Goal: Information Seeking & Learning: Learn about a topic

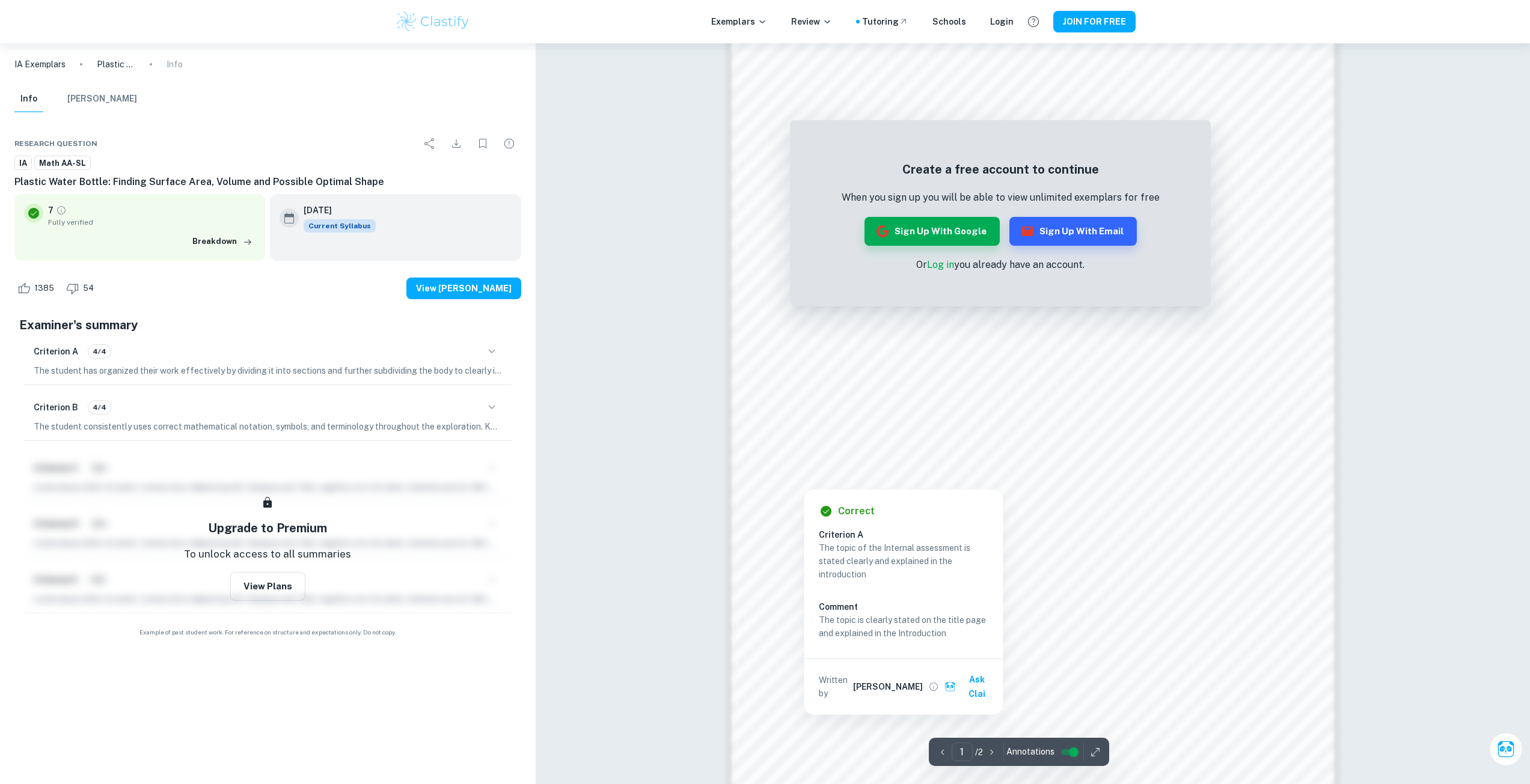
scroll to position [1061, 0]
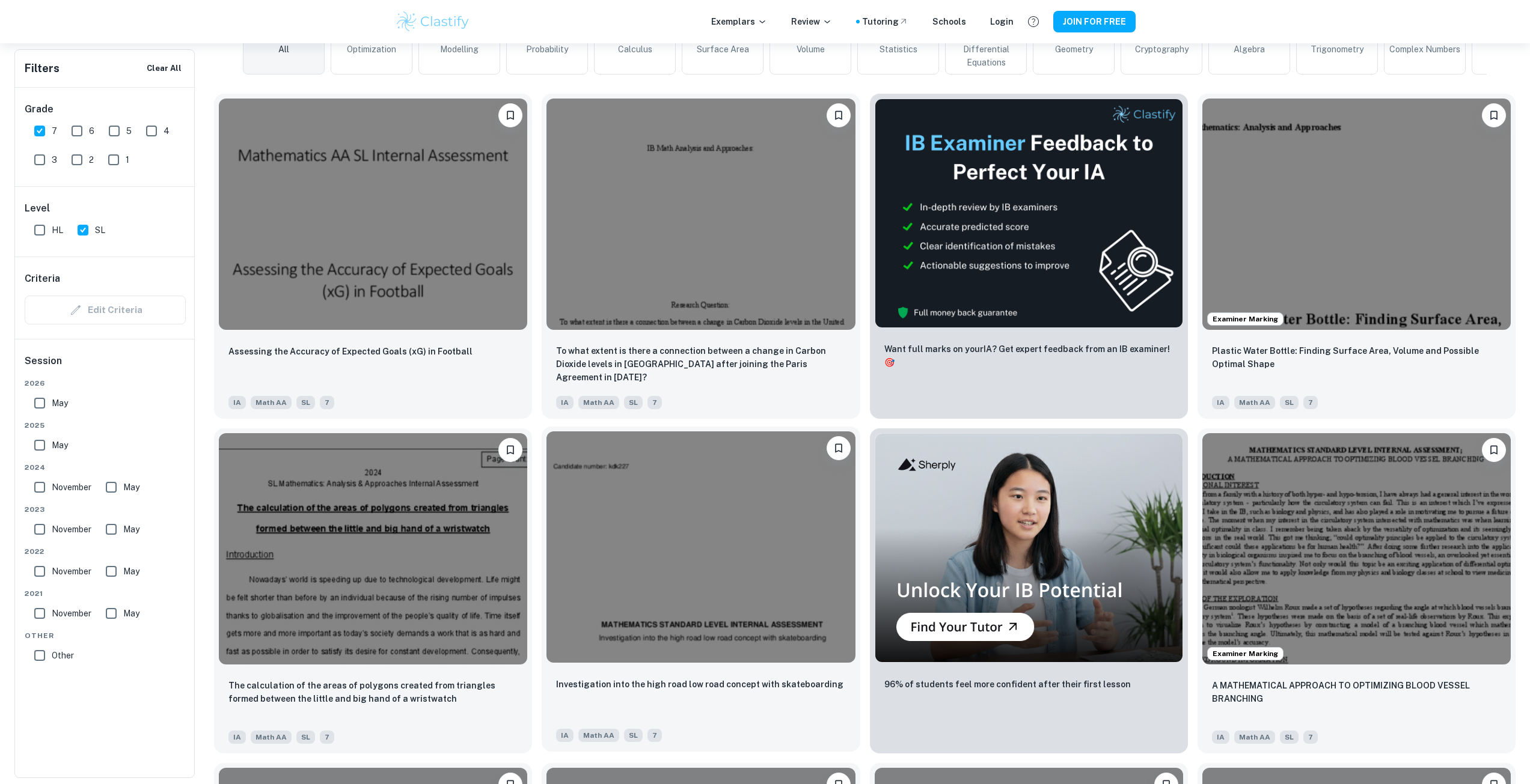
scroll to position [661, 0]
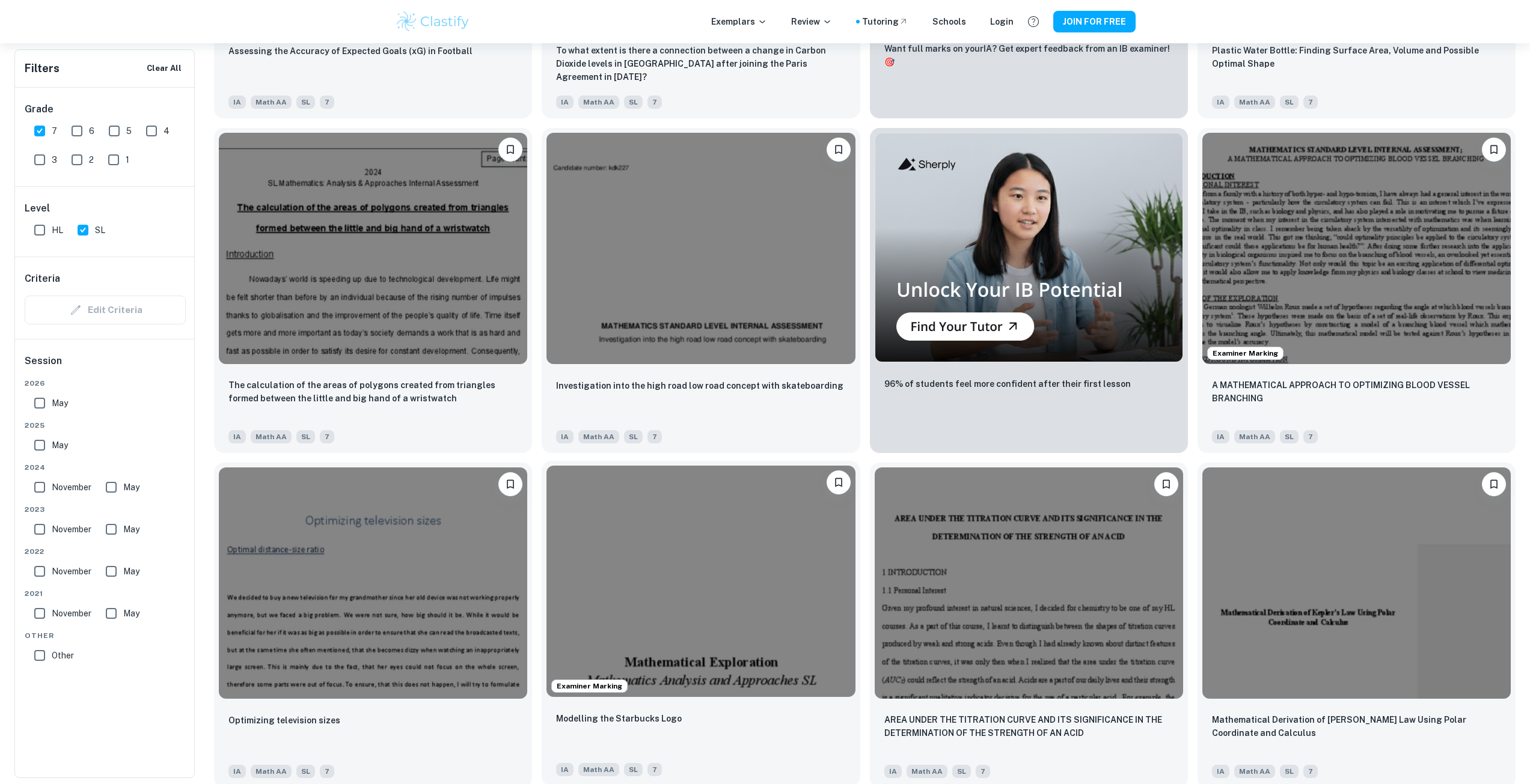
click at [759, 523] on img at bounding box center [700, 582] width 308 height 231
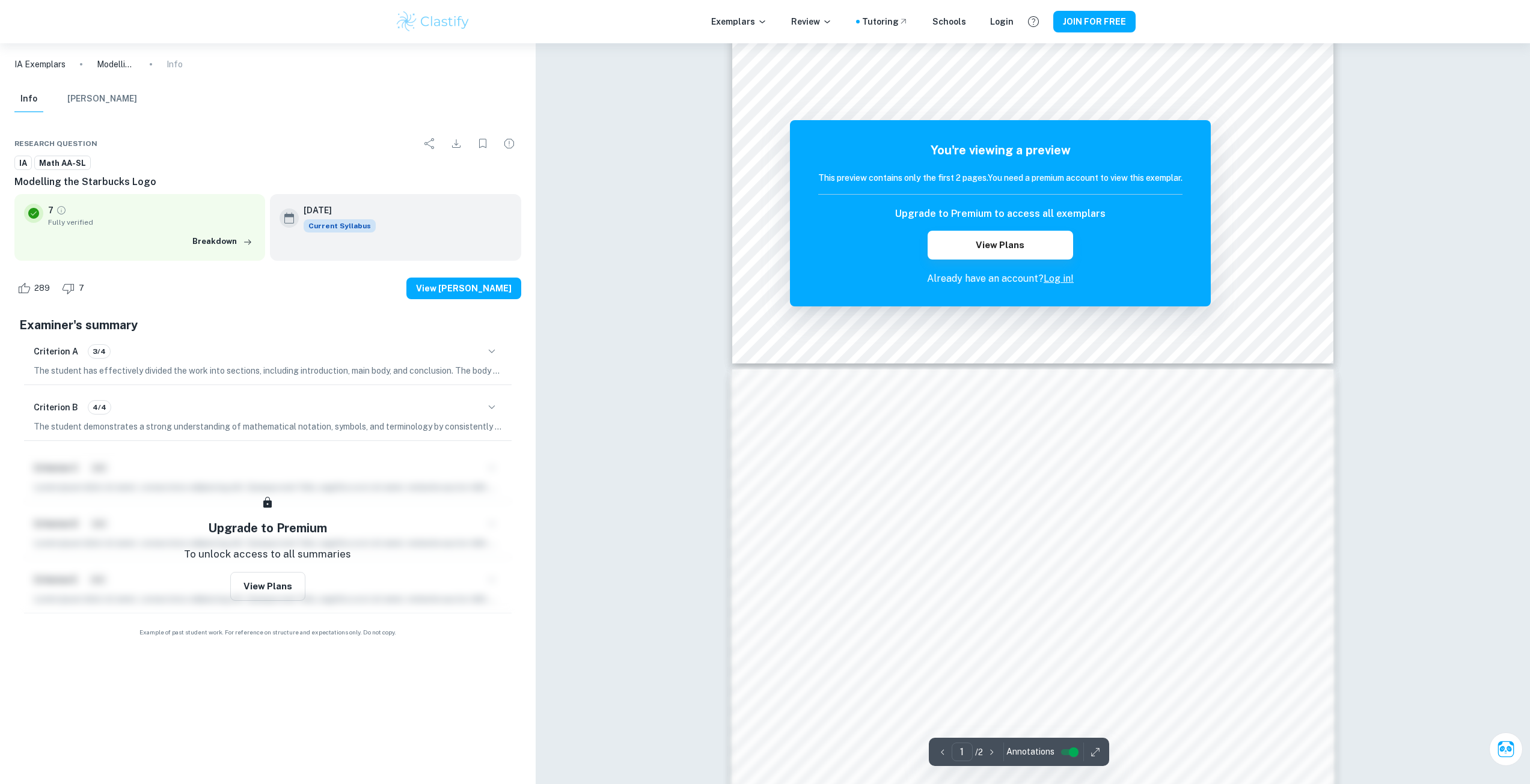
scroll to position [902, 0]
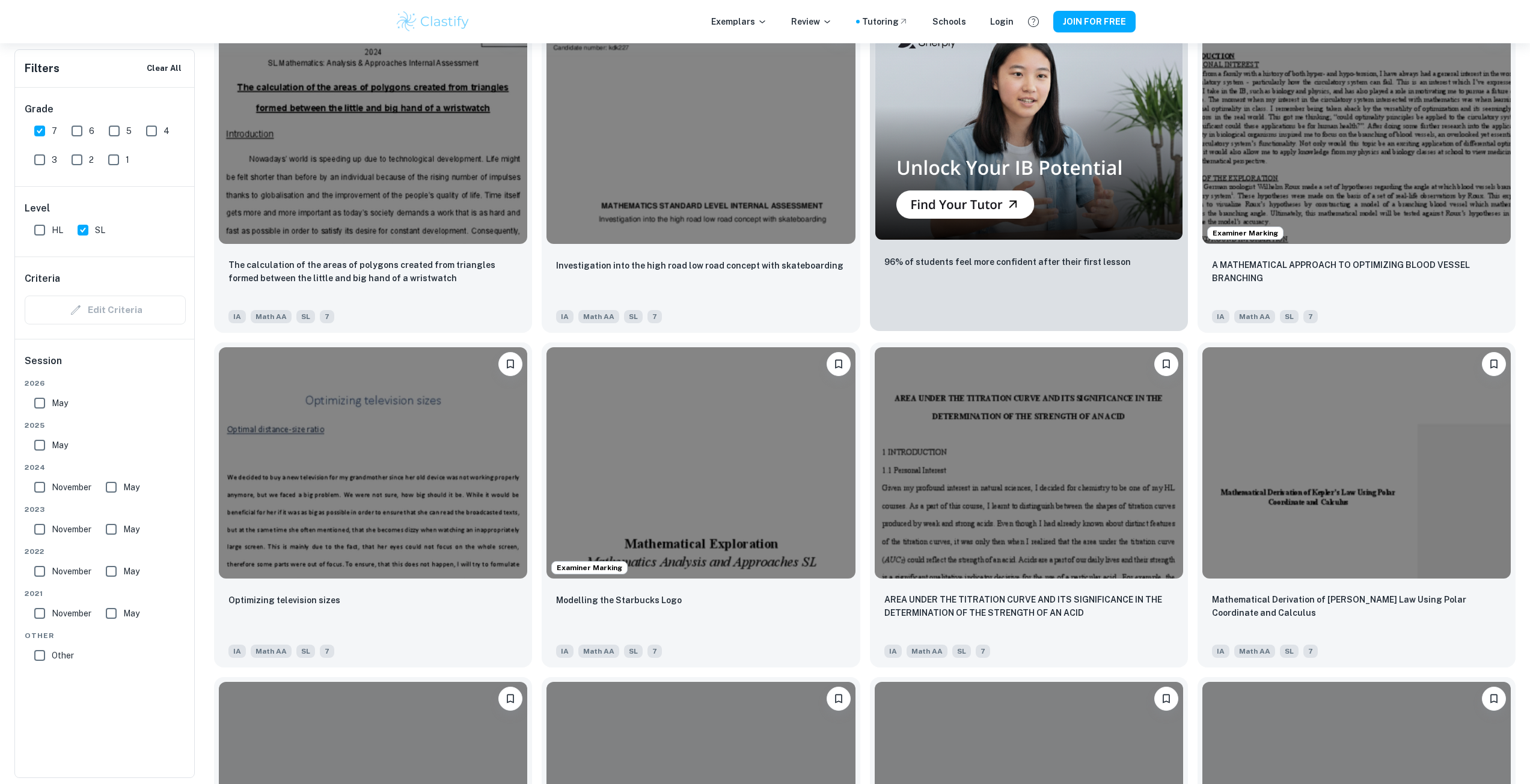
scroll to position [901, 0]
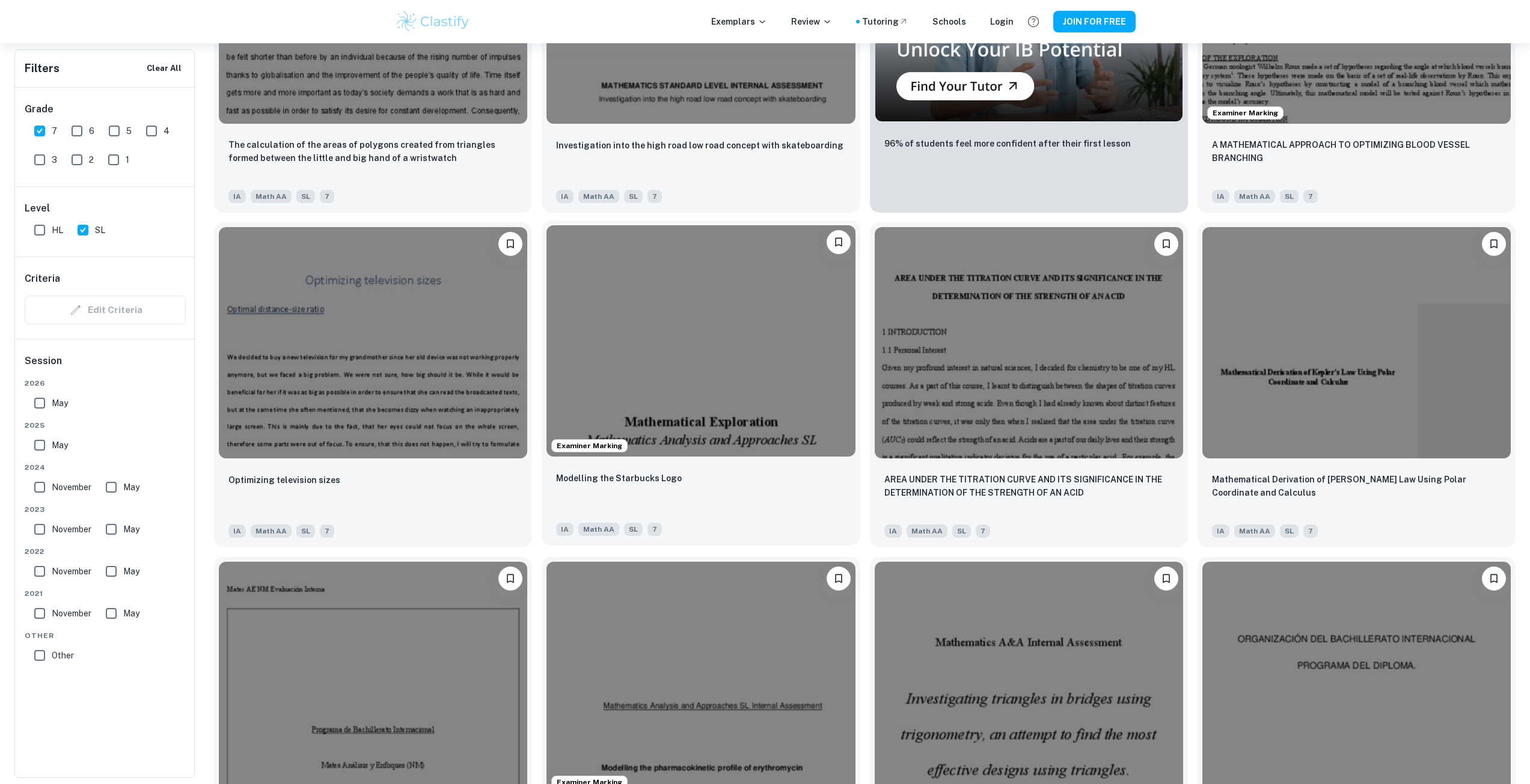
click at [725, 311] on img at bounding box center [700, 341] width 308 height 231
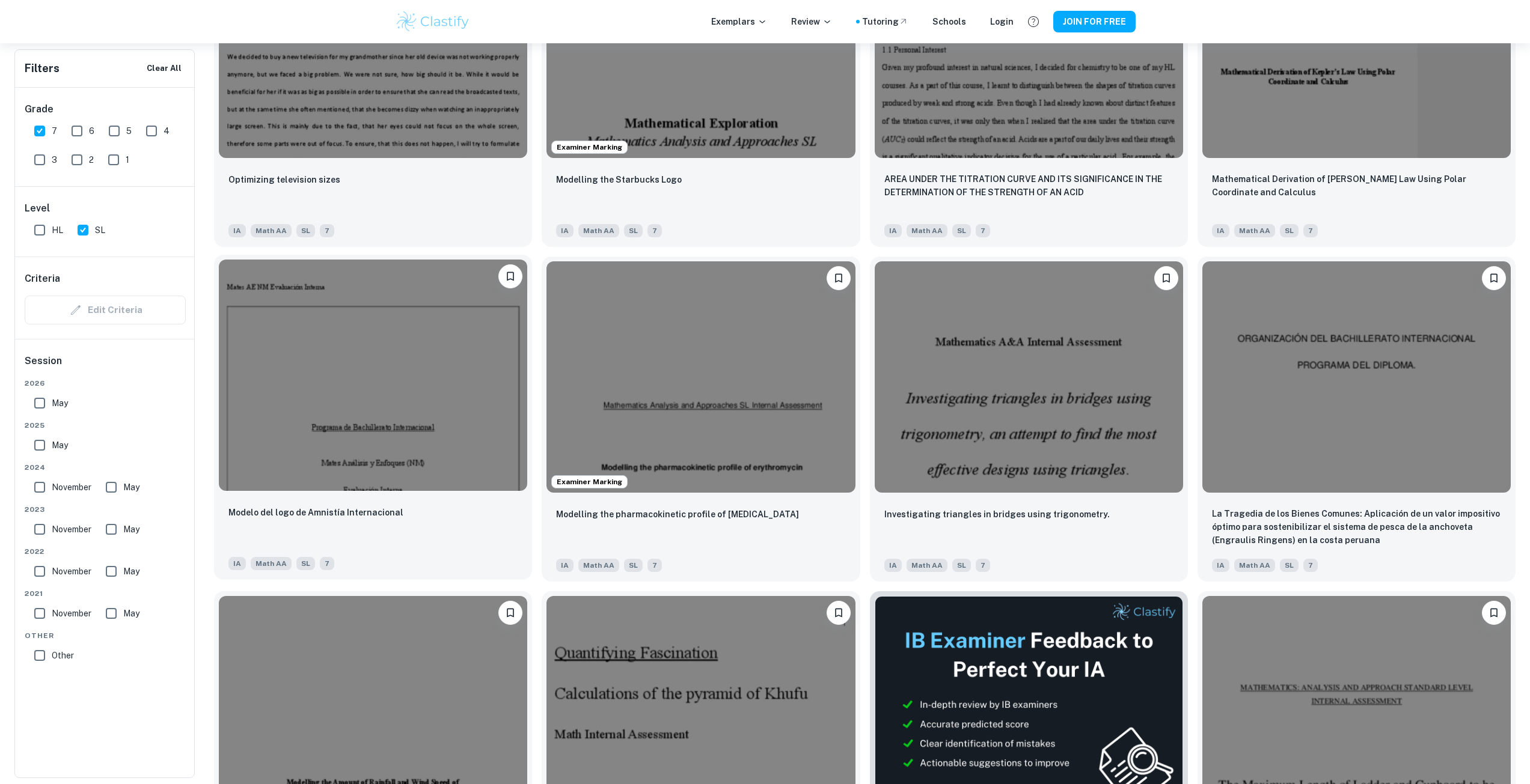
scroll to position [1442, 0]
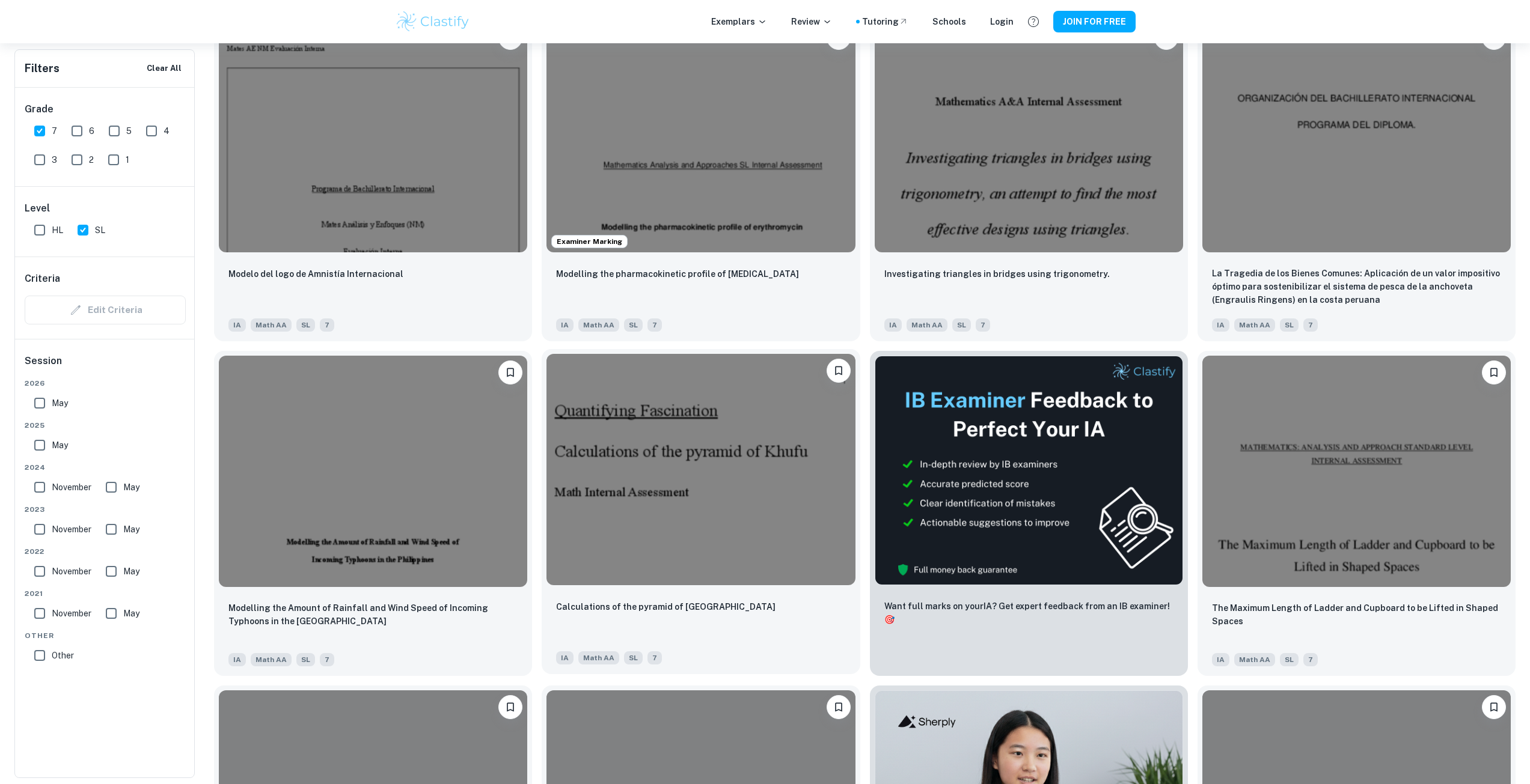
click at [661, 499] on img at bounding box center [700, 469] width 308 height 231
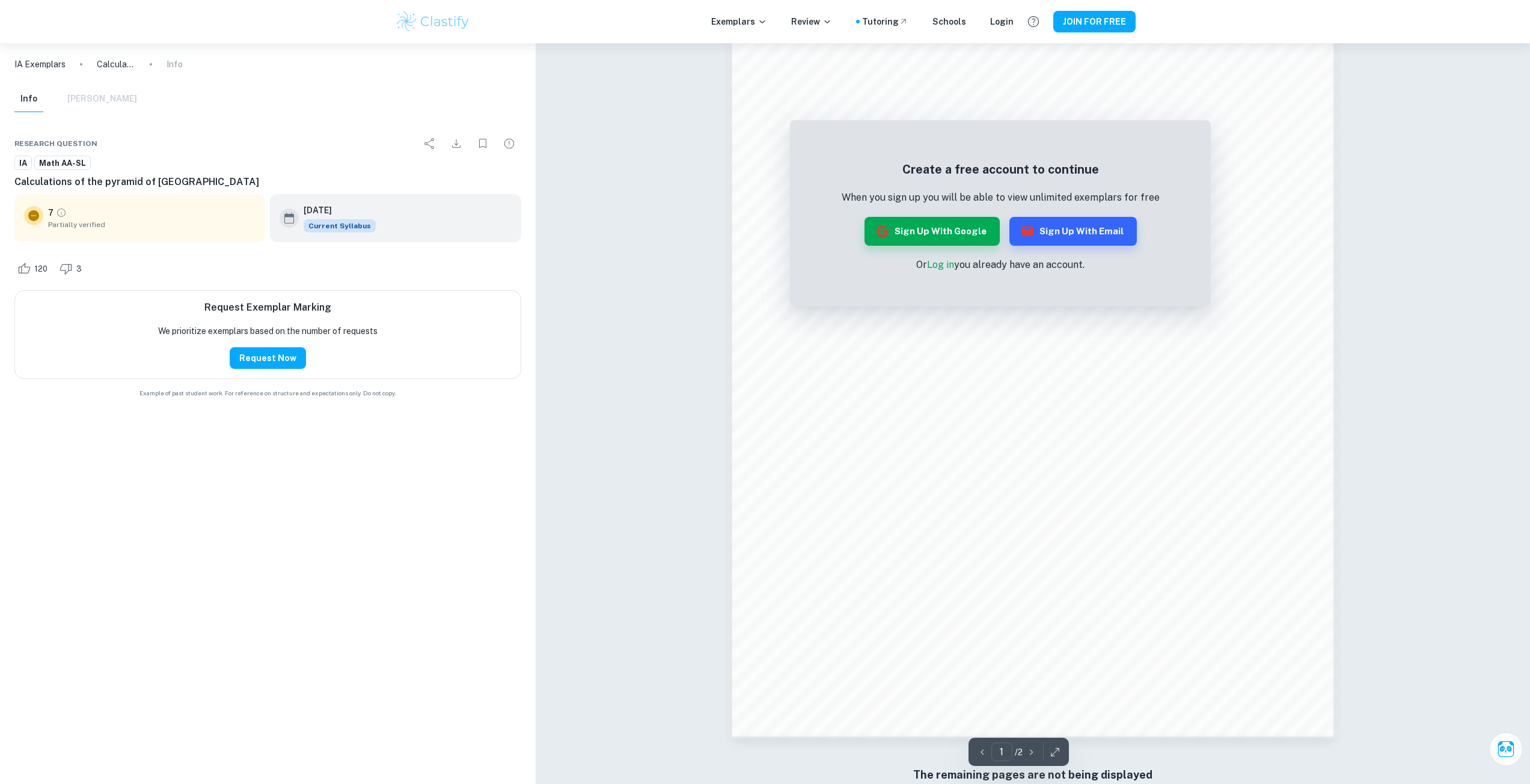
scroll to position [1057, 0]
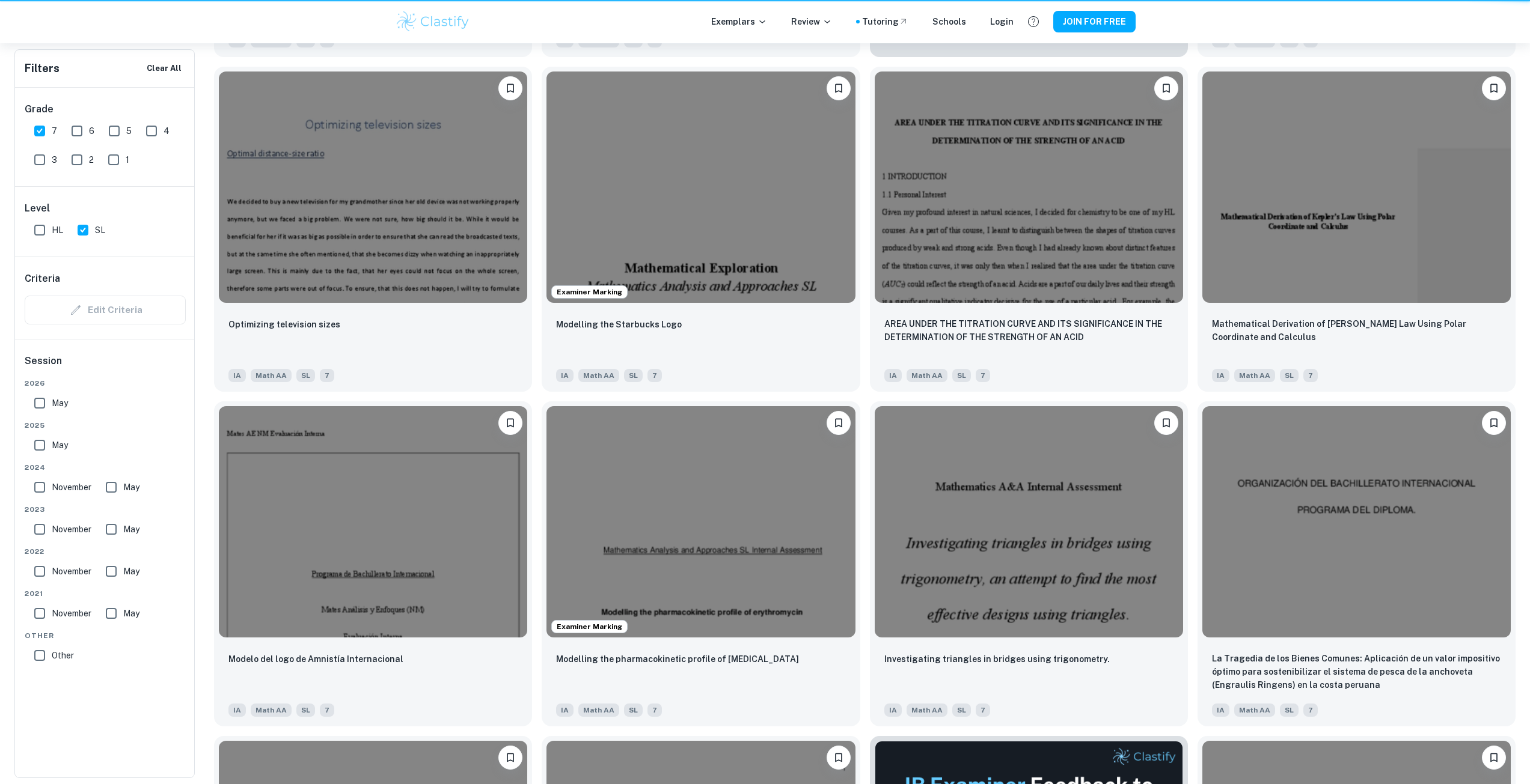
scroll to position [1442, 0]
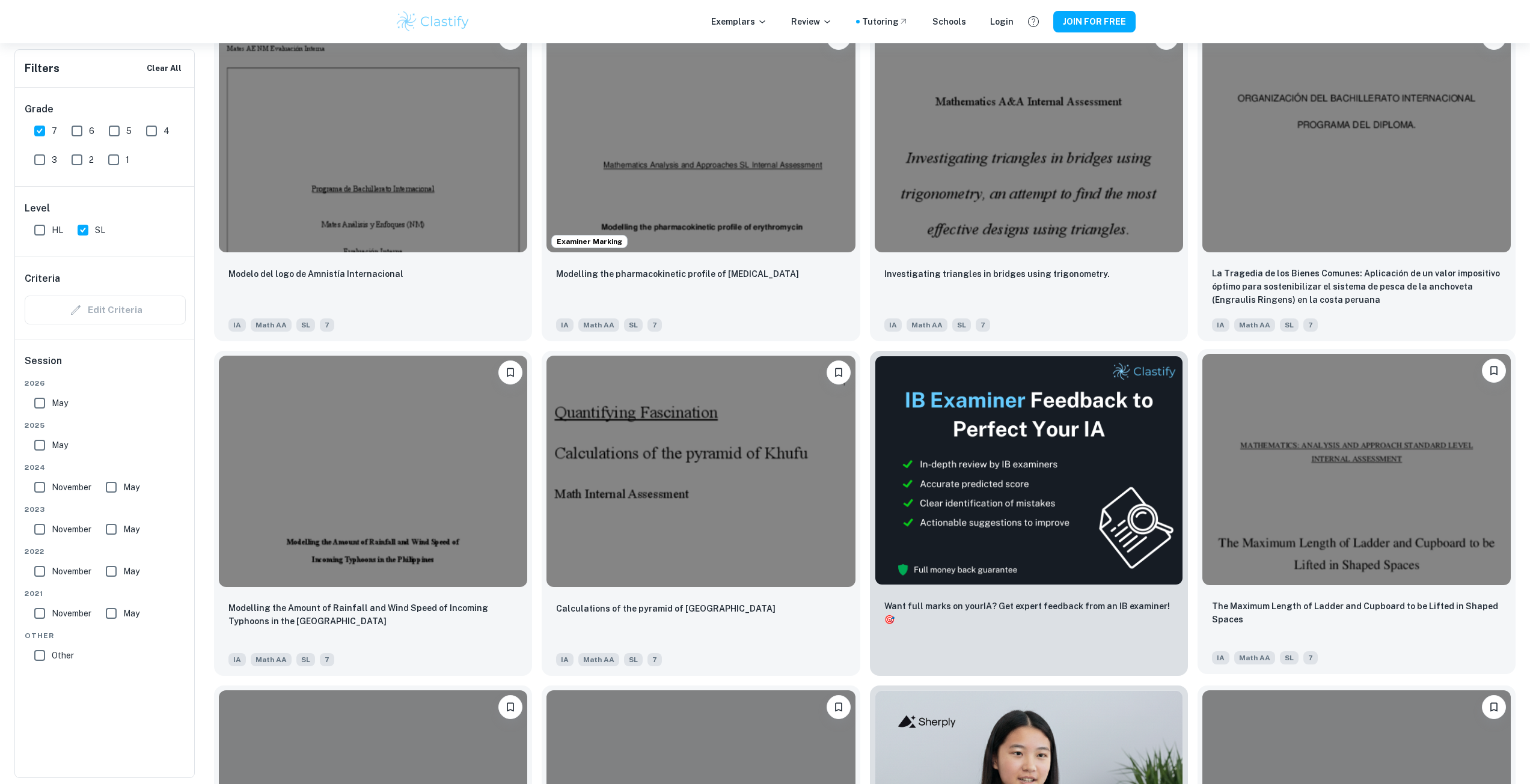
click at [1393, 460] on img at bounding box center [1356, 469] width 308 height 231
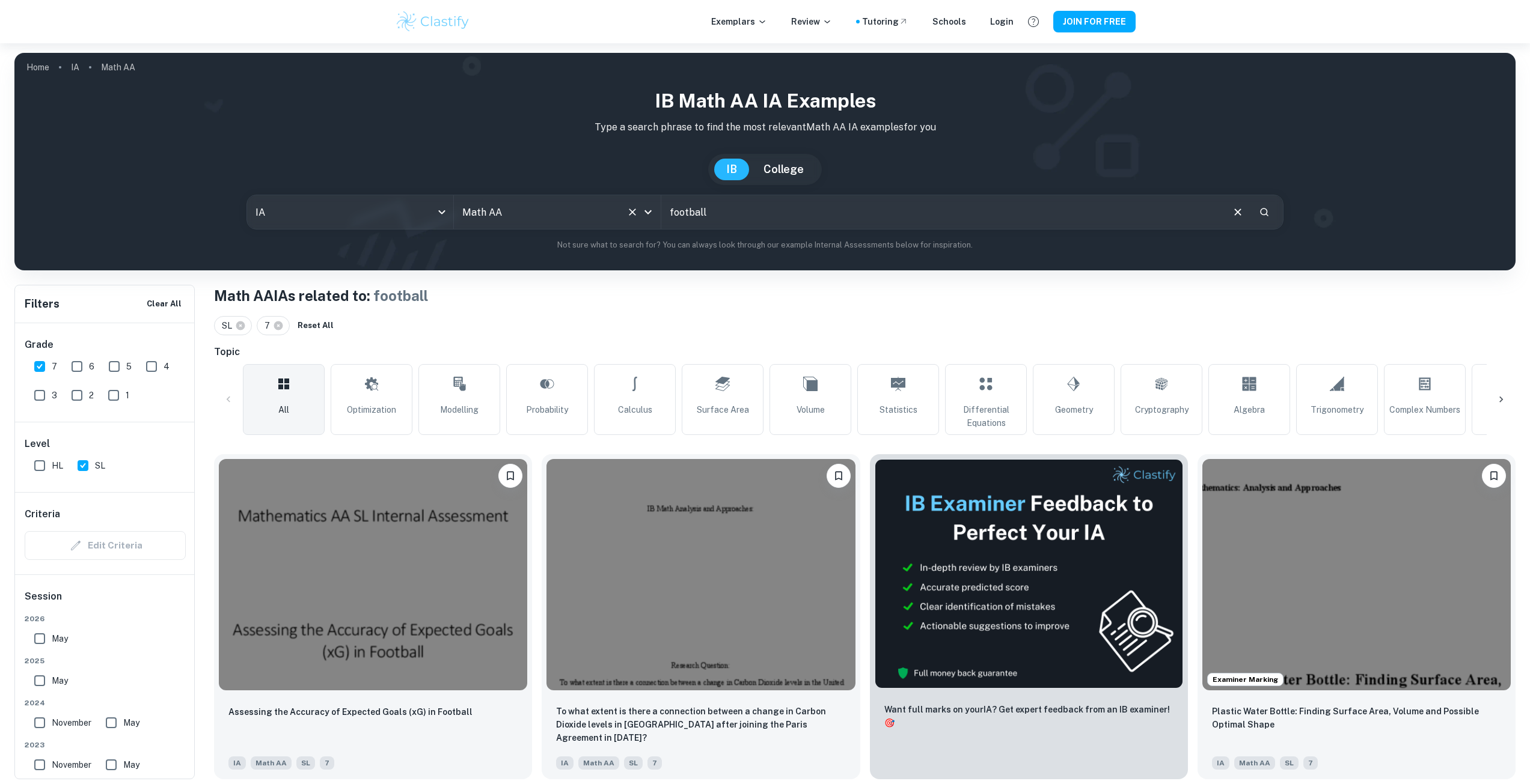
drag, startPoint x: 786, startPoint y: 226, endPoint x: 594, endPoint y: 209, distance: 192.8
click at [594, 210] on div "IA ia All Subjects Math AA All Subjects football ​" at bounding box center [765, 212] width 1038 height 35
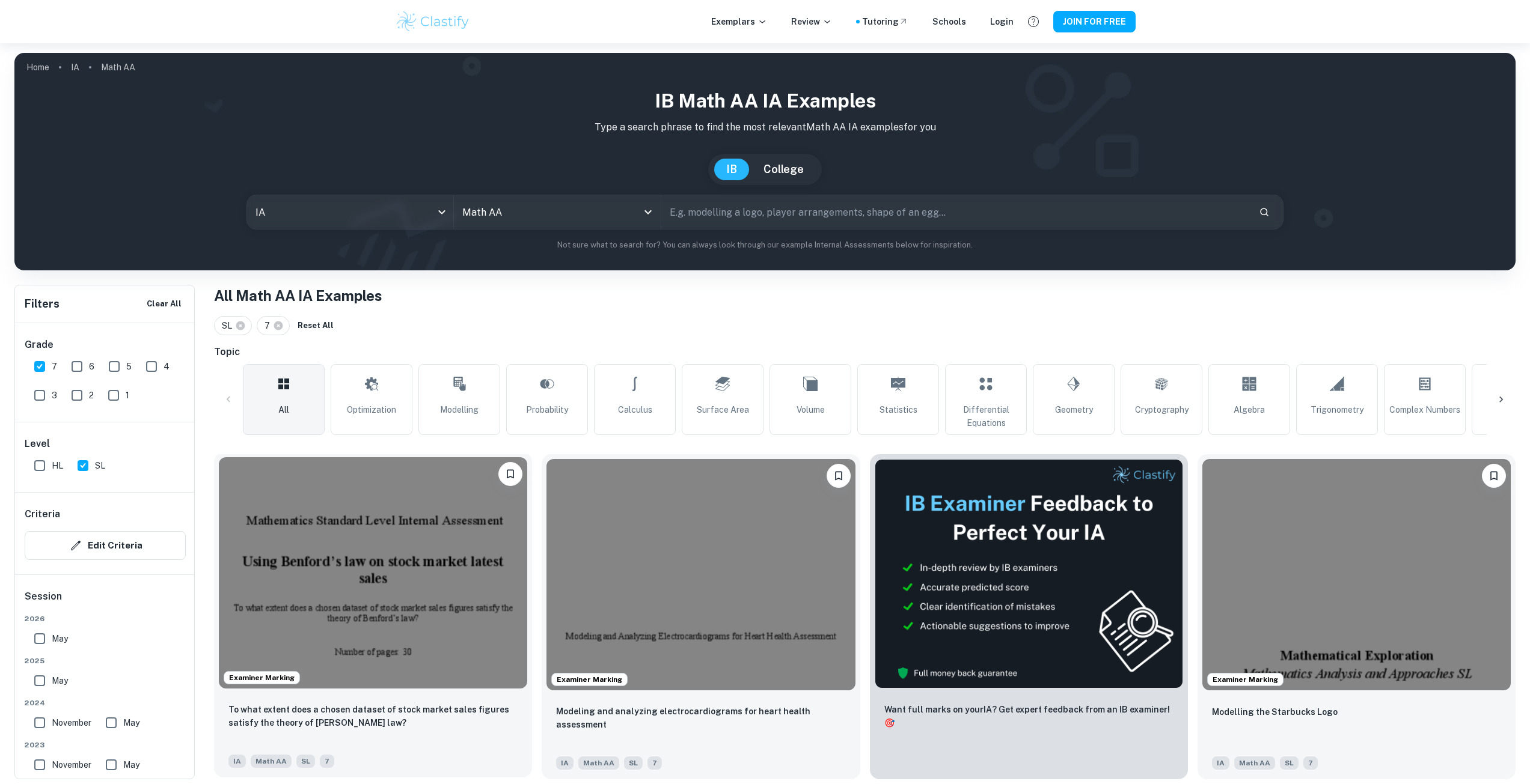
click at [392, 617] on img at bounding box center [372, 573] width 308 height 231
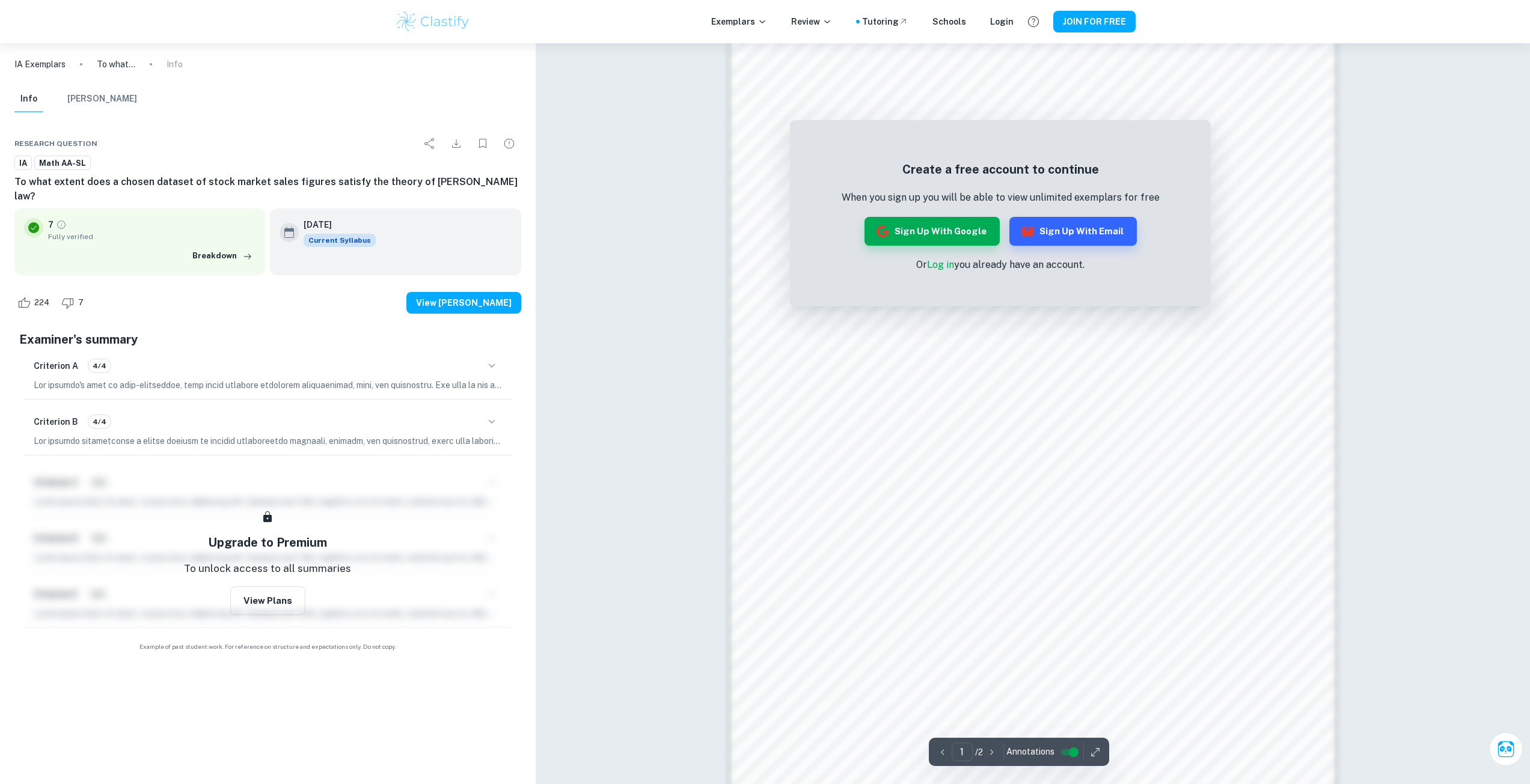
scroll to position [1059, 0]
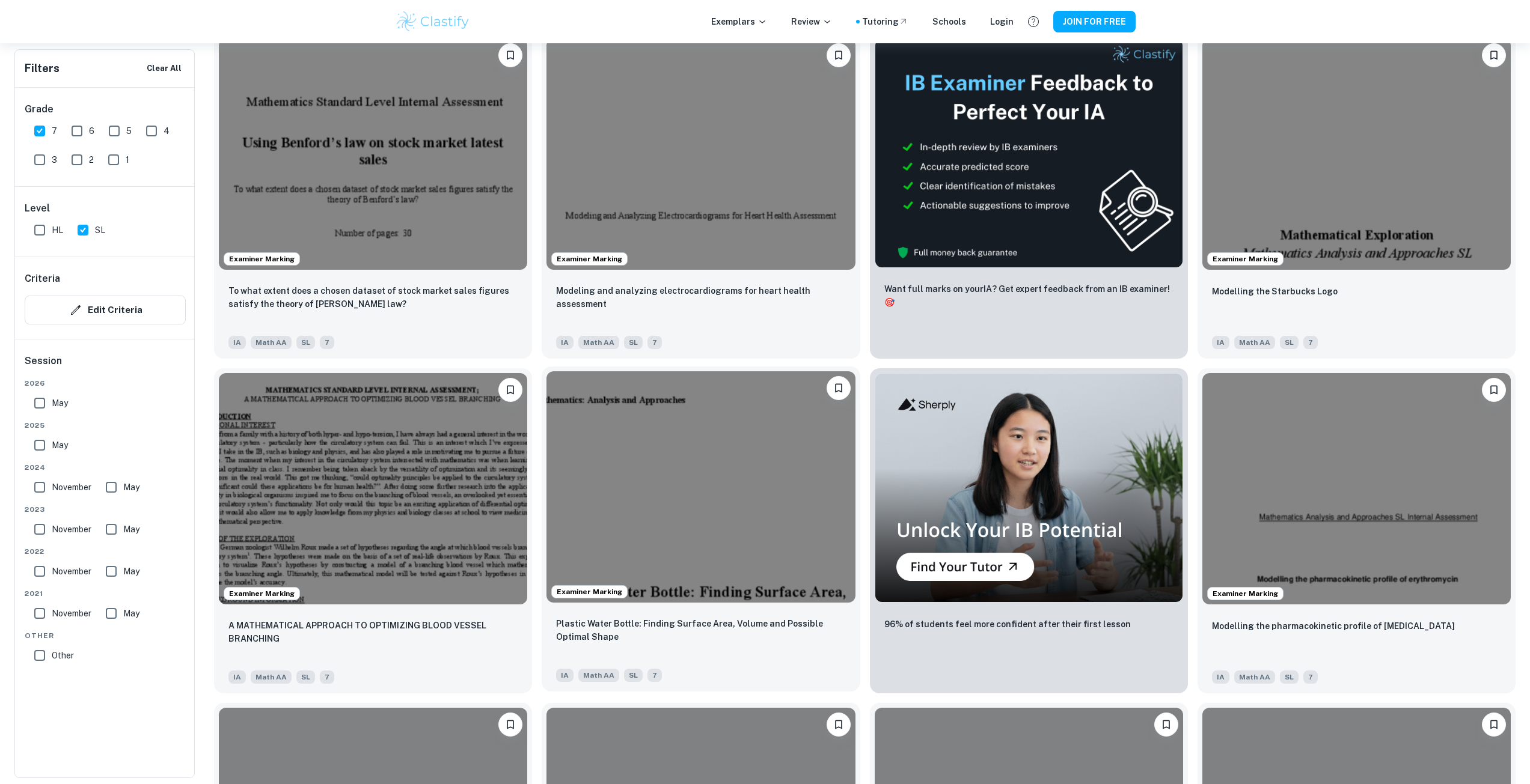
scroll to position [601, 0]
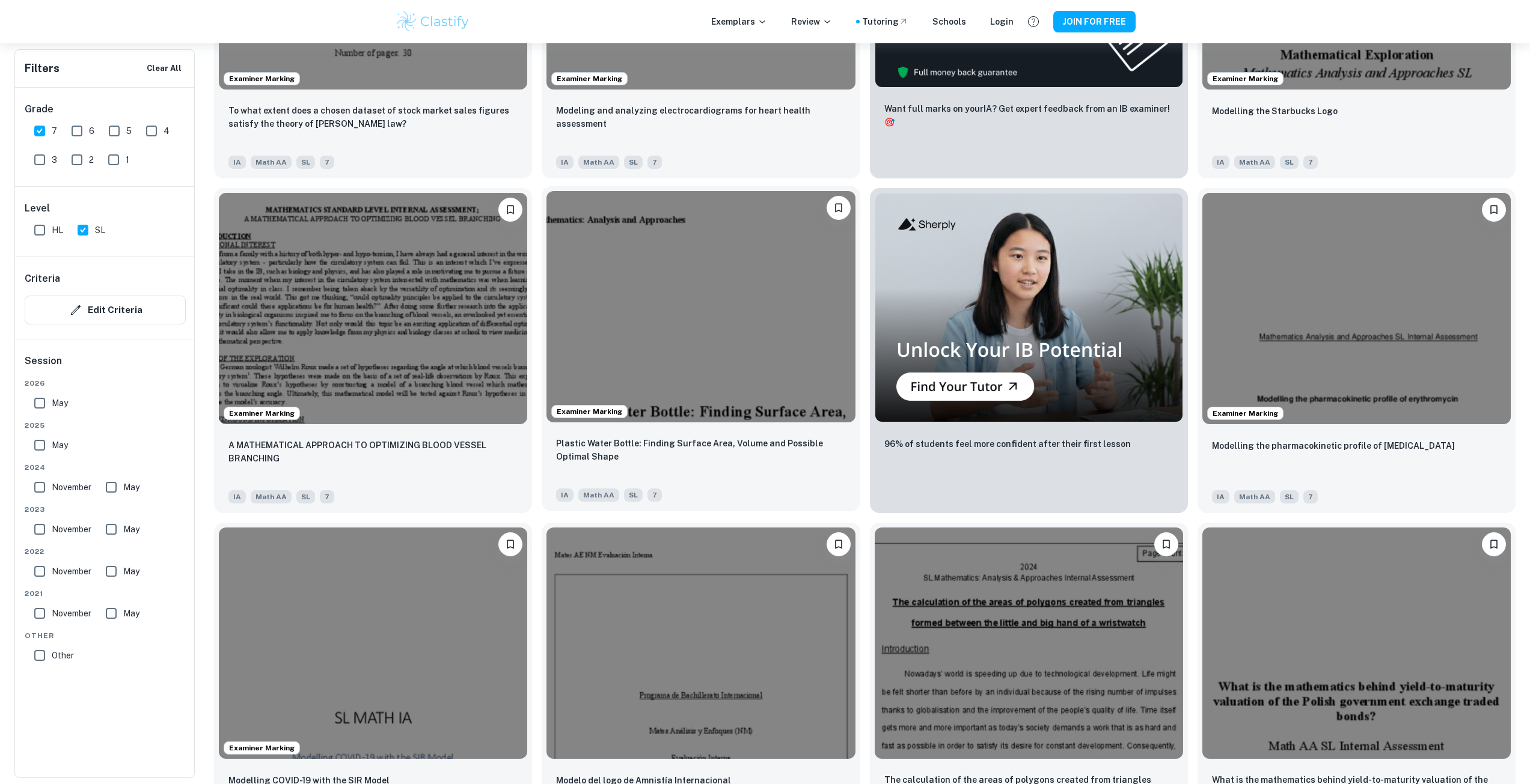
click at [729, 363] on img at bounding box center [700, 307] width 308 height 231
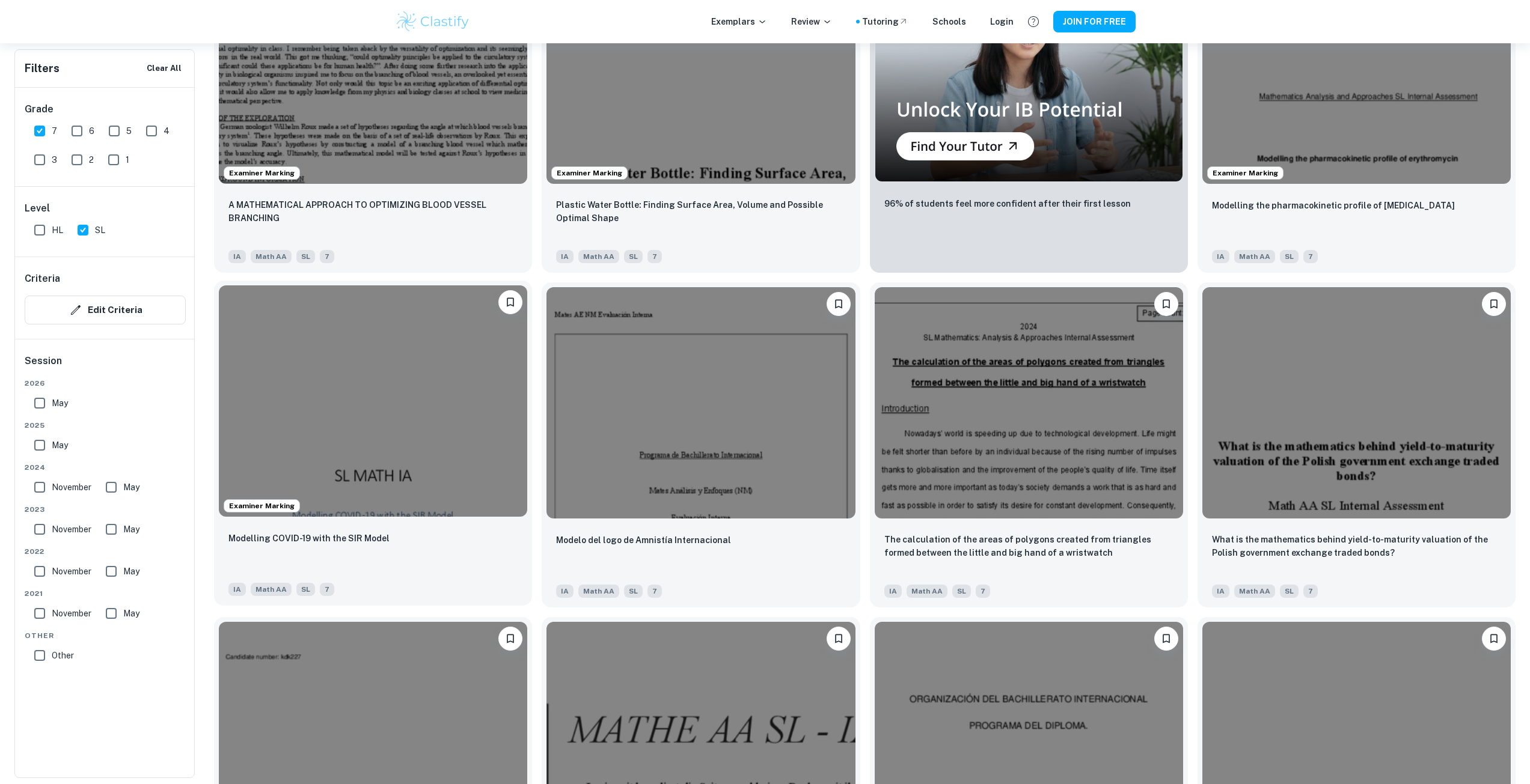
click at [375, 423] on img at bounding box center [372, 401] width 308 height 231
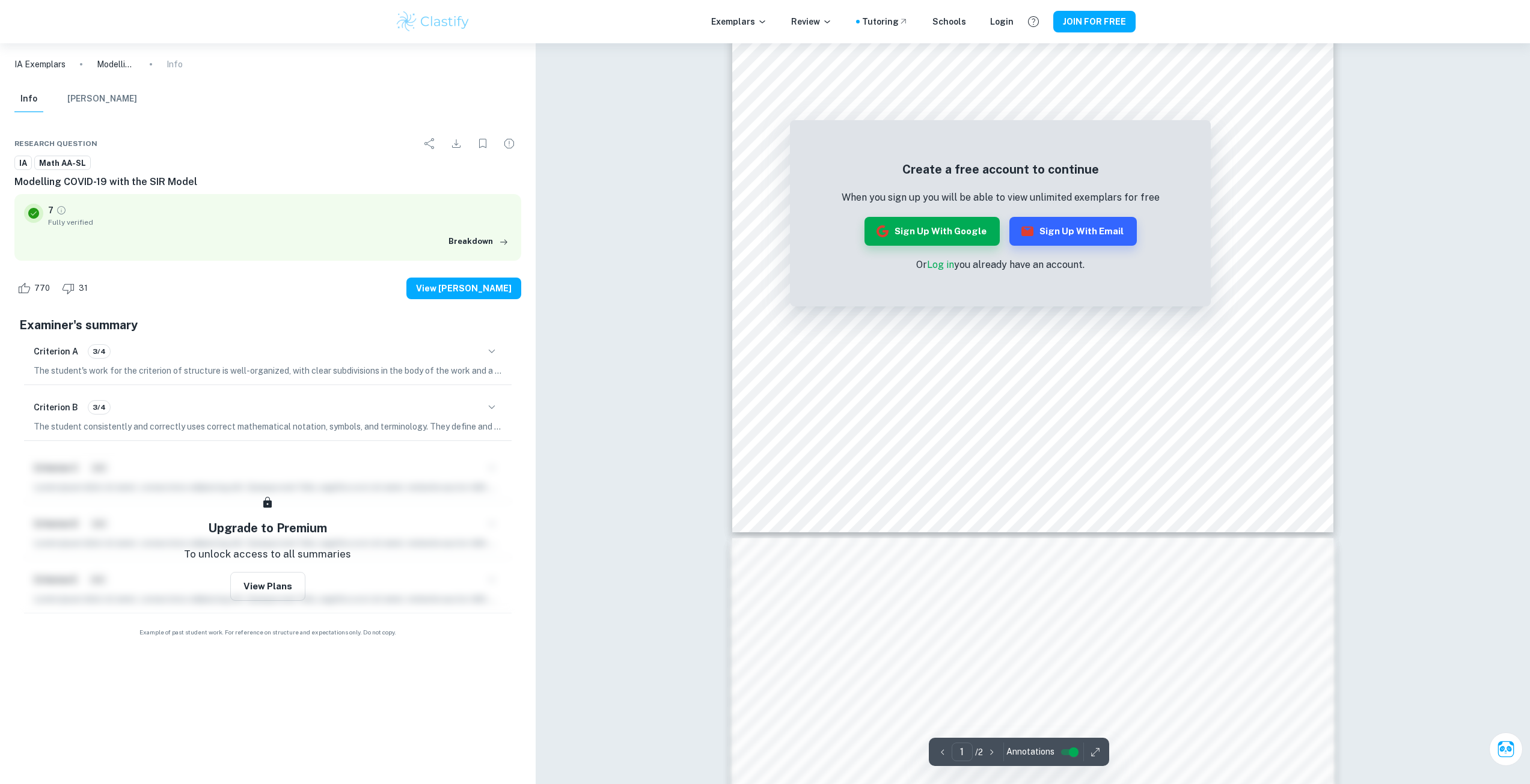
scroll to position [240, 0]
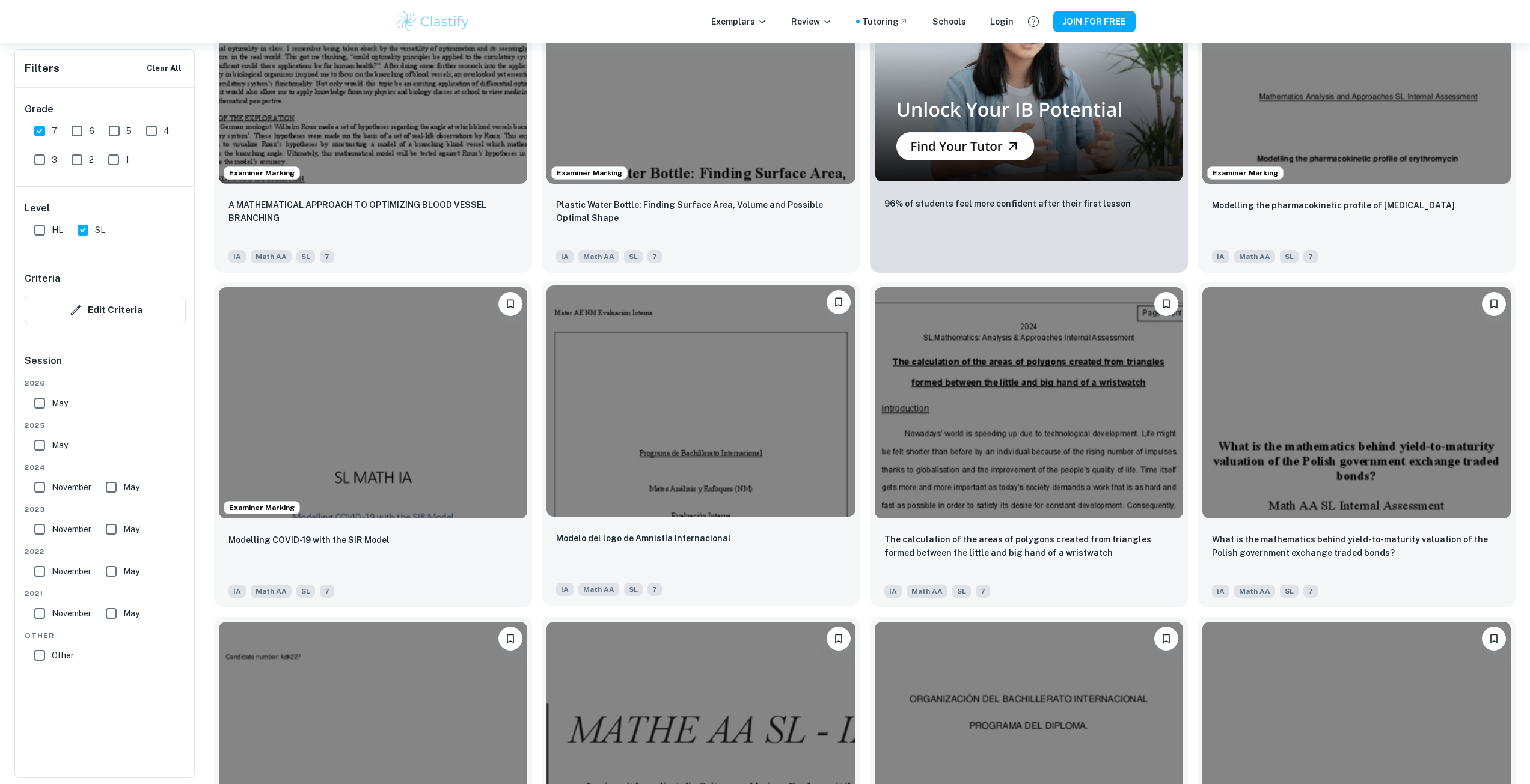
scroll to position [1021, 0]
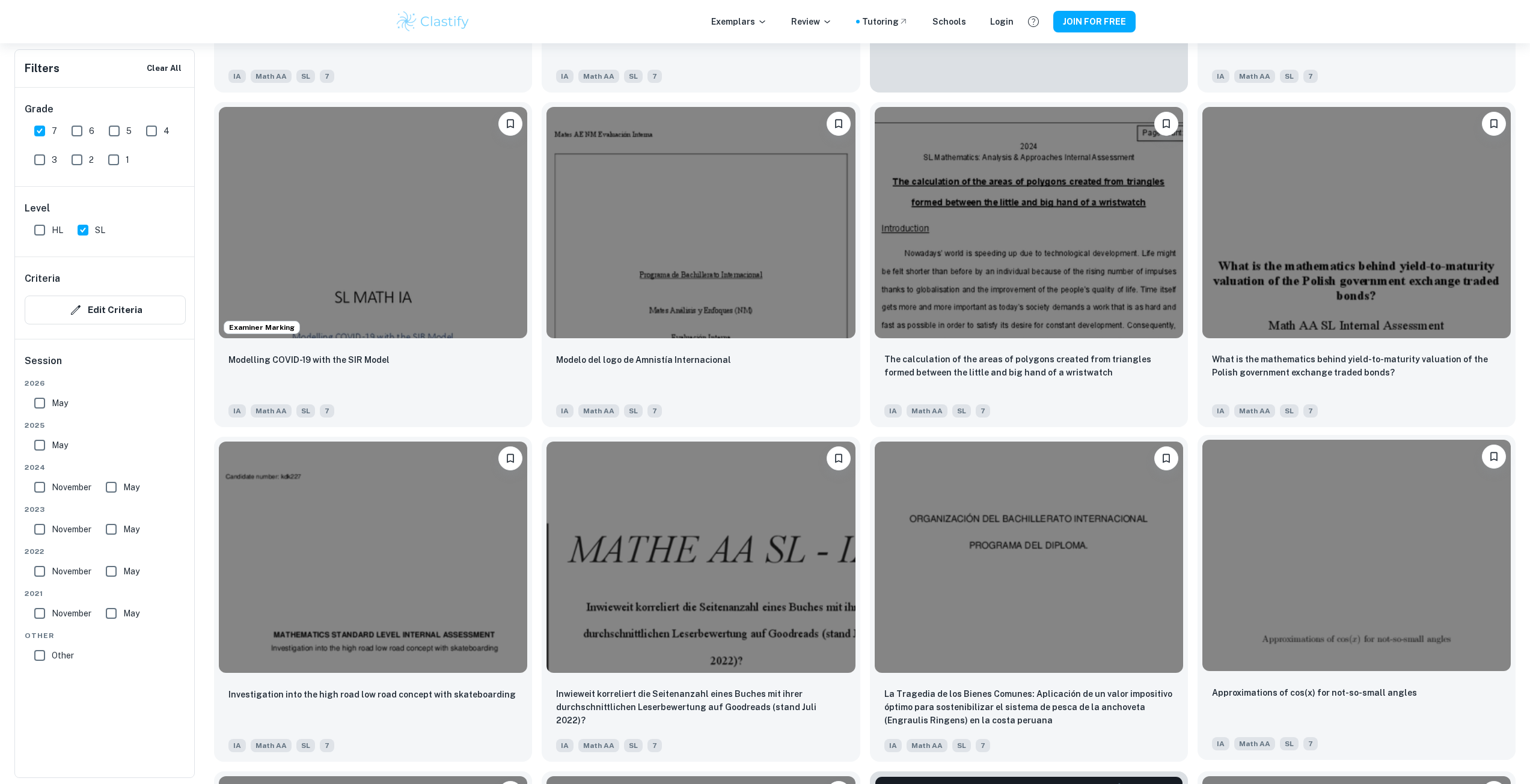
click at [1316, 594] on img at bounding box center [1356, 556] width 308 height 231
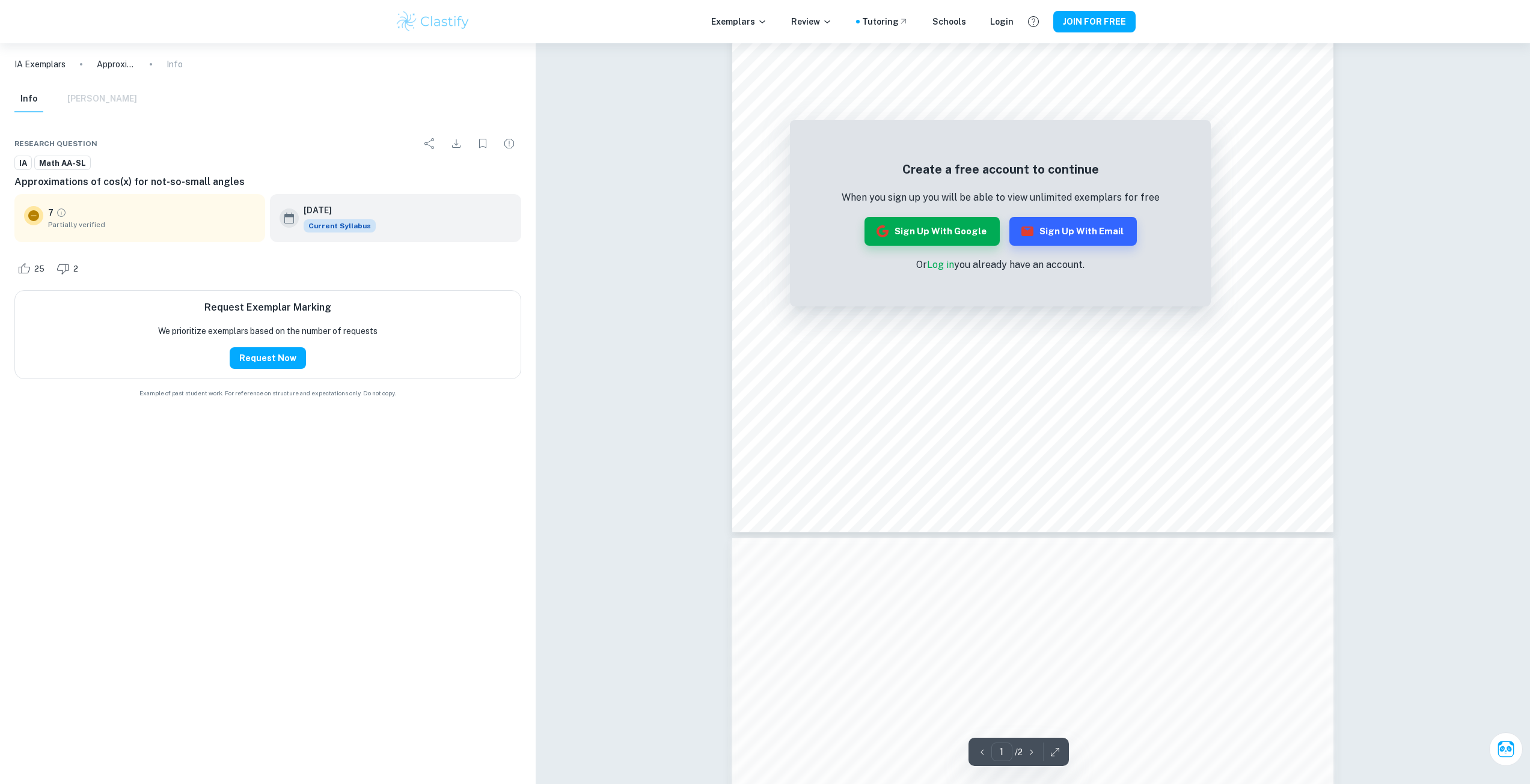
scroll to position [601, 0]
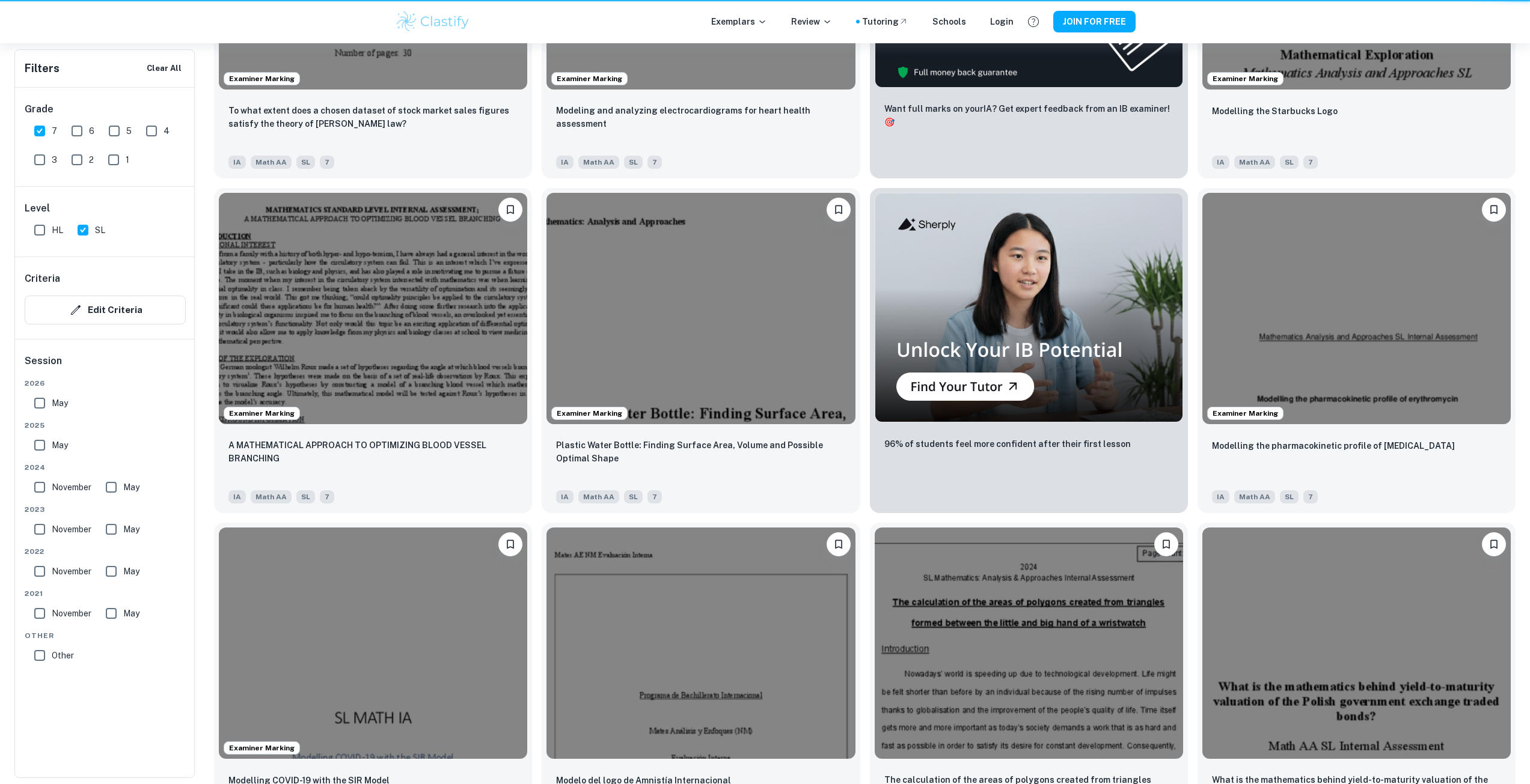
scroll to position [1021, 0]
